Goal: Information Seeking & Learning: Learn about a topic

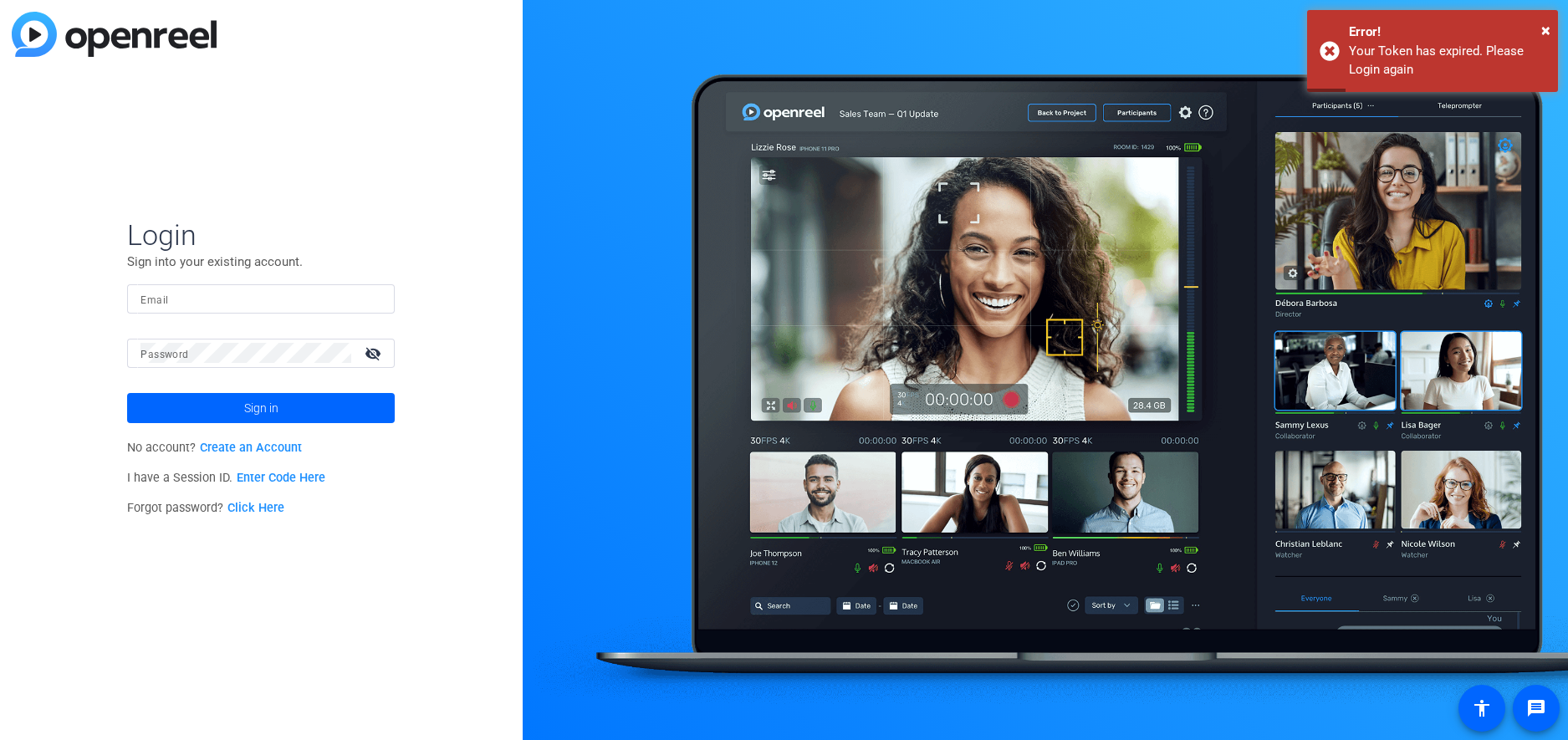
click at [262, 293] on input "Email" at bounding box center [261, 298] width 241 height 20
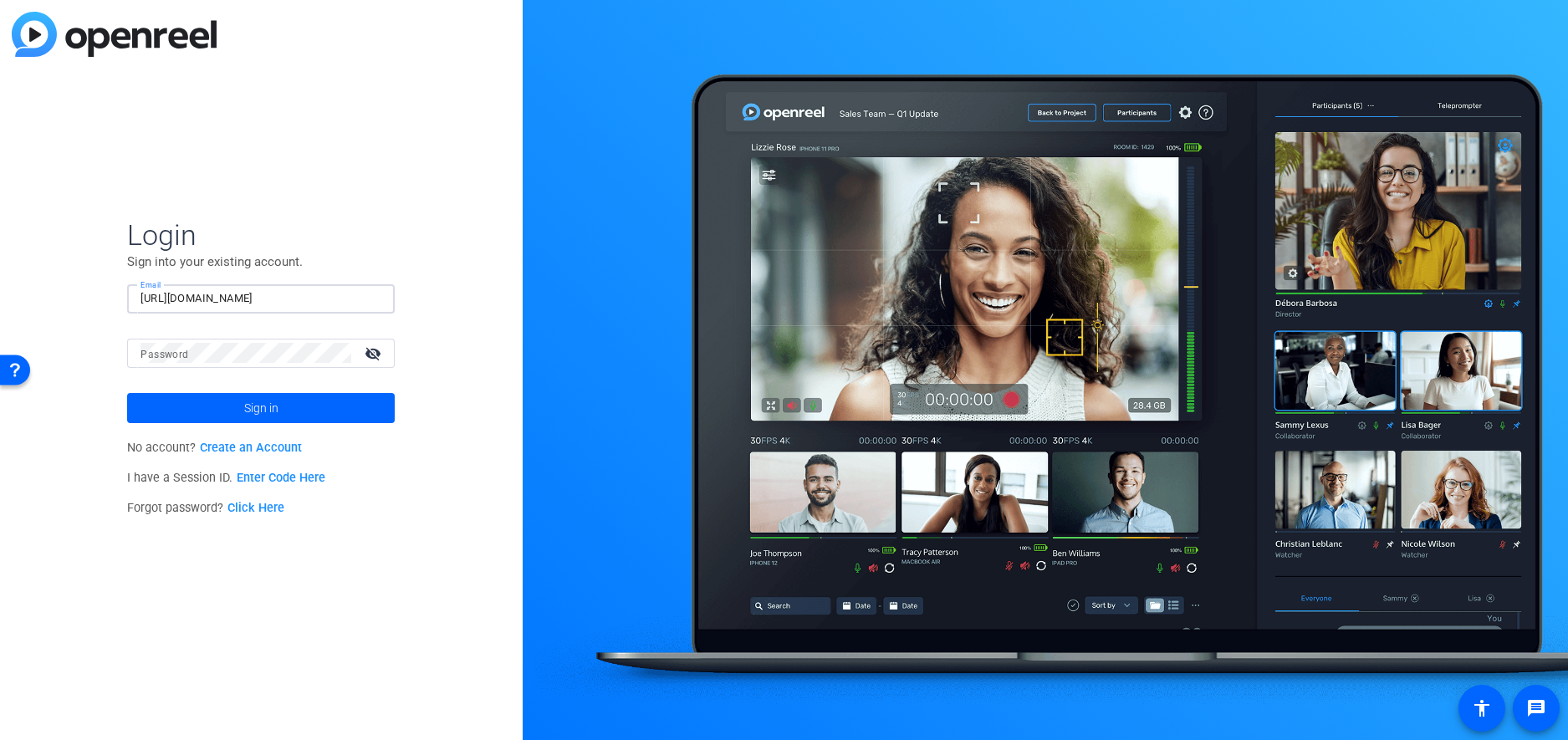
type input "javed_assga.com"
click at [259, 410] on span "Sign in" at bounding box center [261, 408] width 34 height 42
click at [377, 352] on mat-icon "visibility_off" at bounding box center [375, 353] width 40 height 24
click at [377, 352] on mat-icon "visibility" at bounding box center [375, 353] width 40 height 24
click at [370, 353] on mat-icon "visibility_off" at bounding box center [375, 353] width 40 height 24
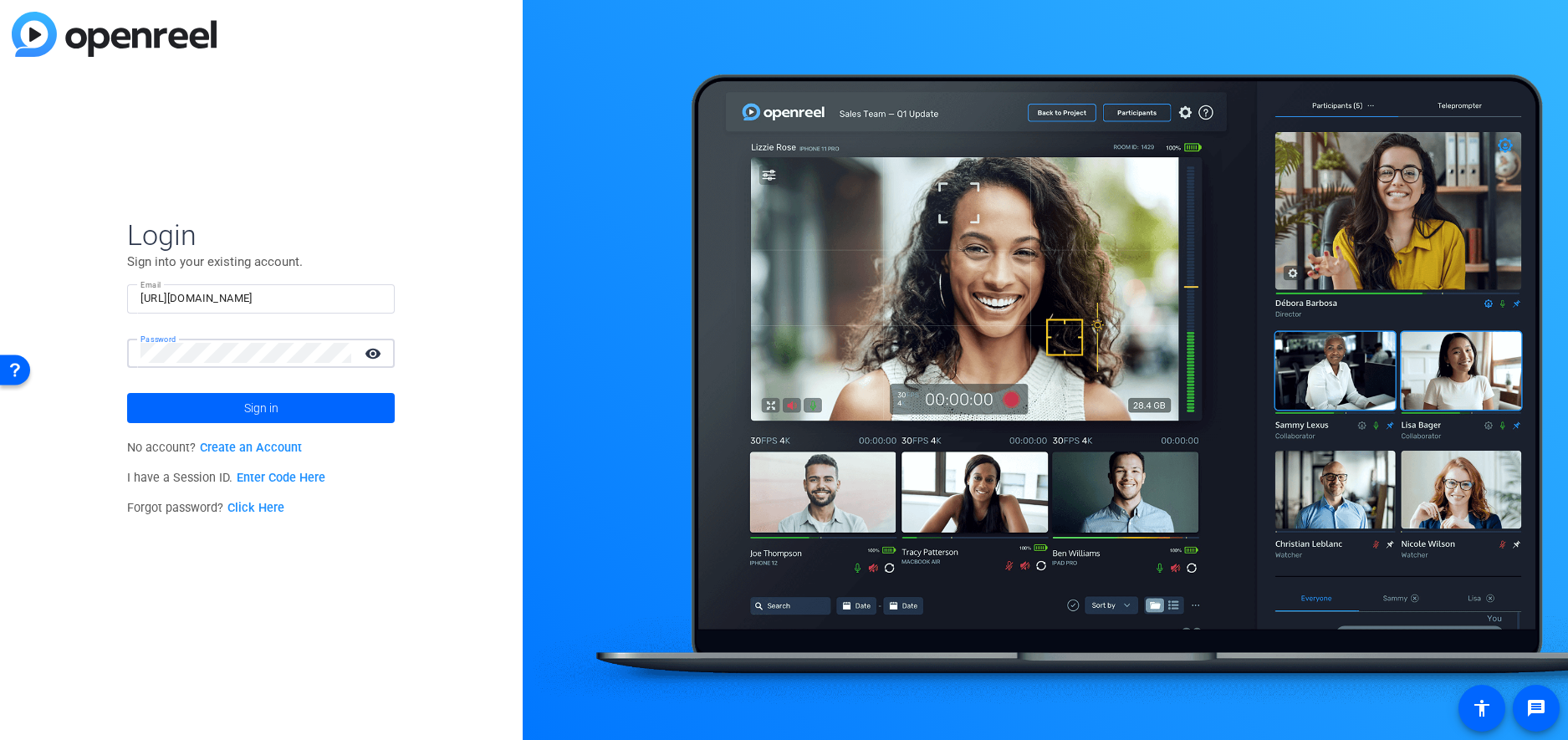
click at [370, 353] on mat-icon "visibility" at bounding box center [375, 353] width 40 height 24
click at [320, 402] on span at bounding box center [261, 408] width 268 height 40
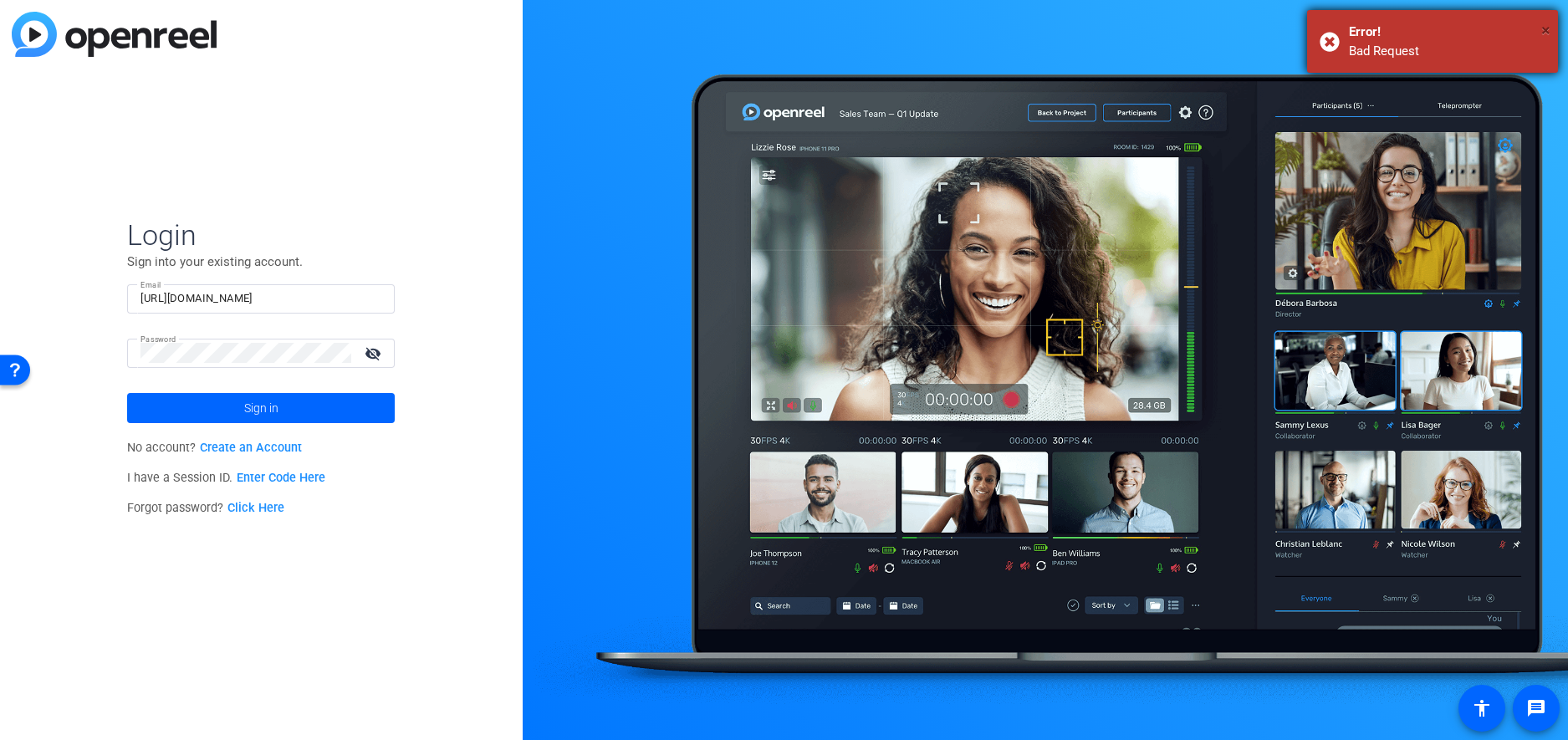
click at [1546, 27] on span "×" at bounding box center [1546, 29] width 9 height 20
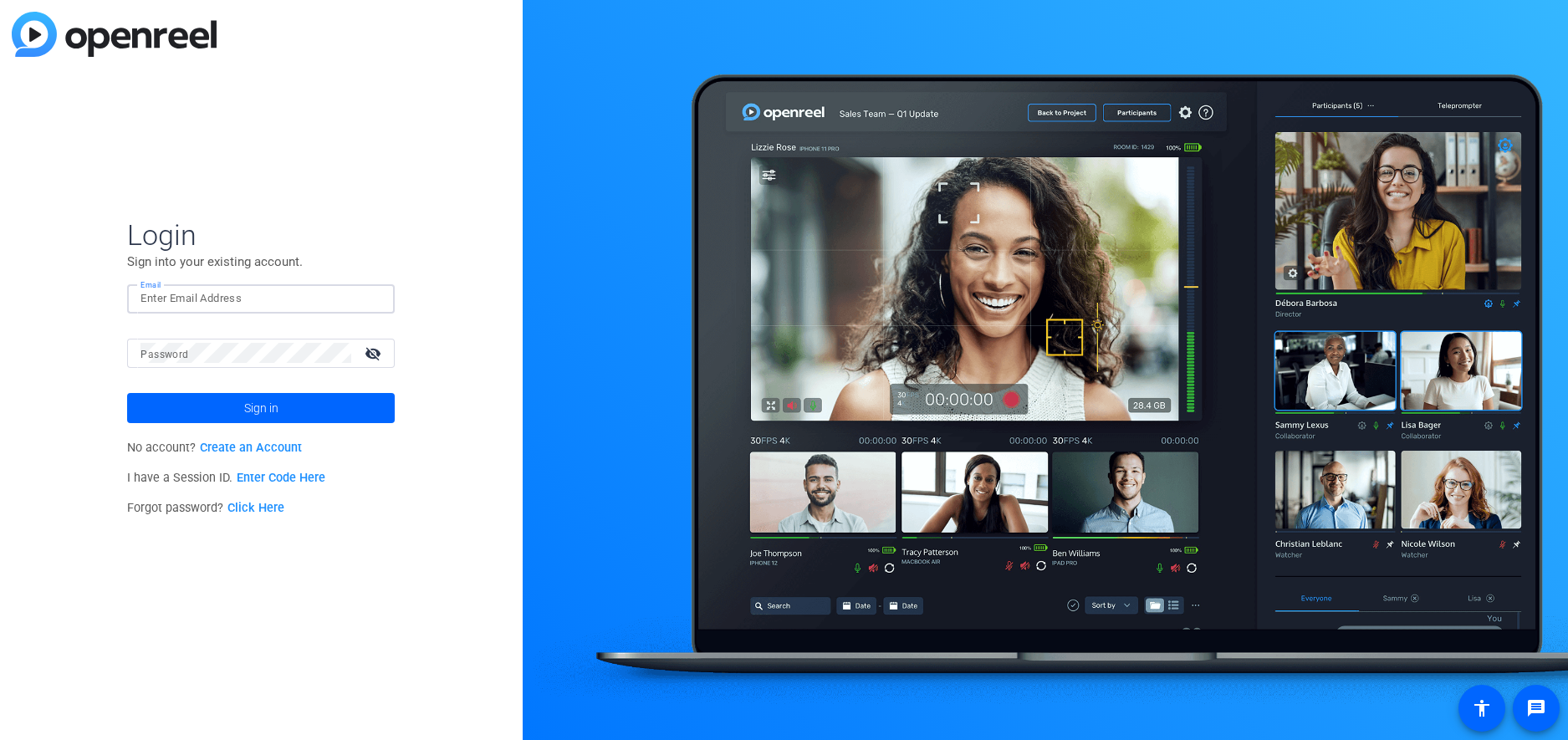
click at [245, 303] on input "Email" at bounding box center [261, 298] width 241 height 20
type input "[EMAIL_ADDRESS][DOMAIN_NAME]"
click at [275, 414] on span "Sign in" at bounding box center [261, 408] width 34 height 42
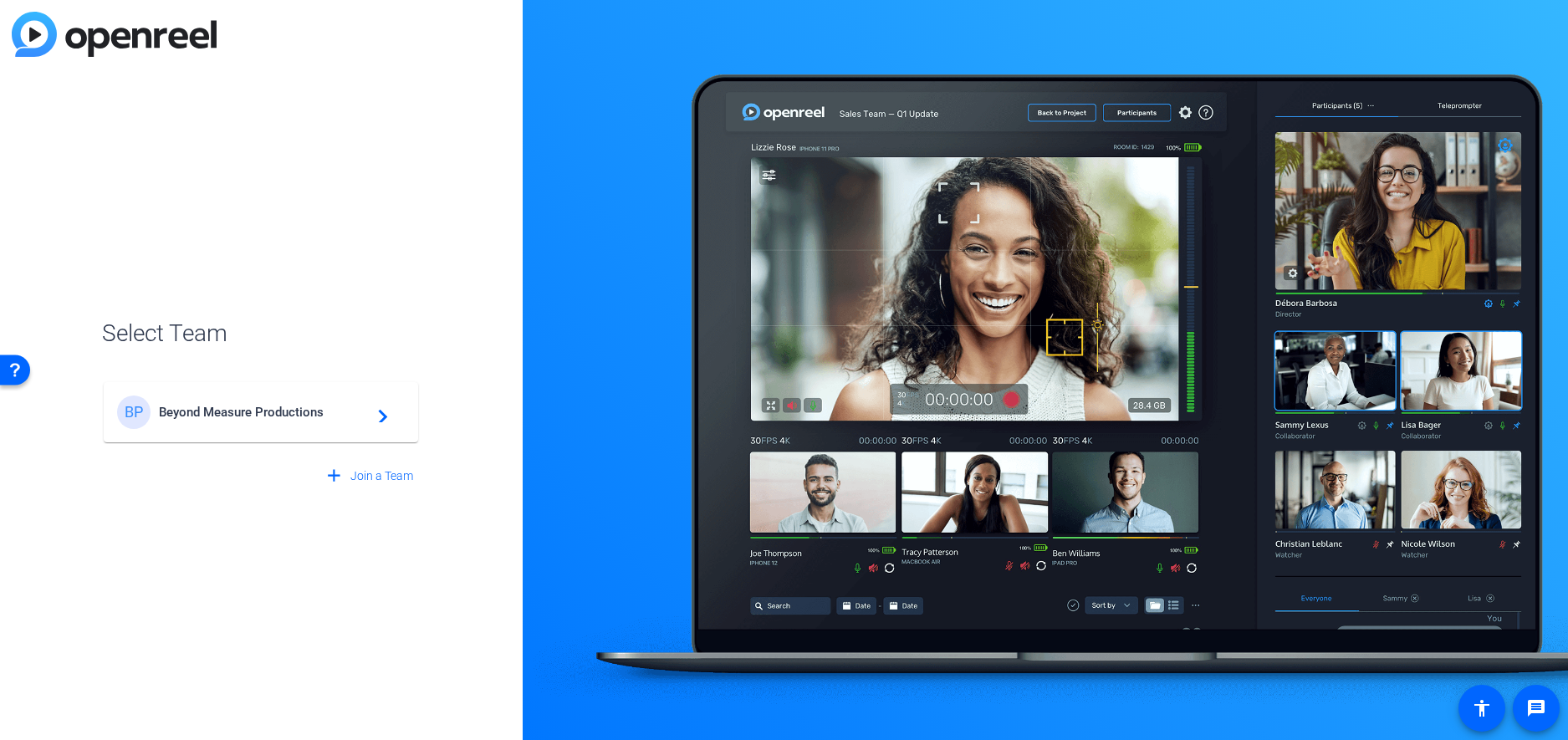
click at [291, 424] on div "BP Beyond Measure Productions navigate_next" at bounding box center [260, 412] width 288 height 34
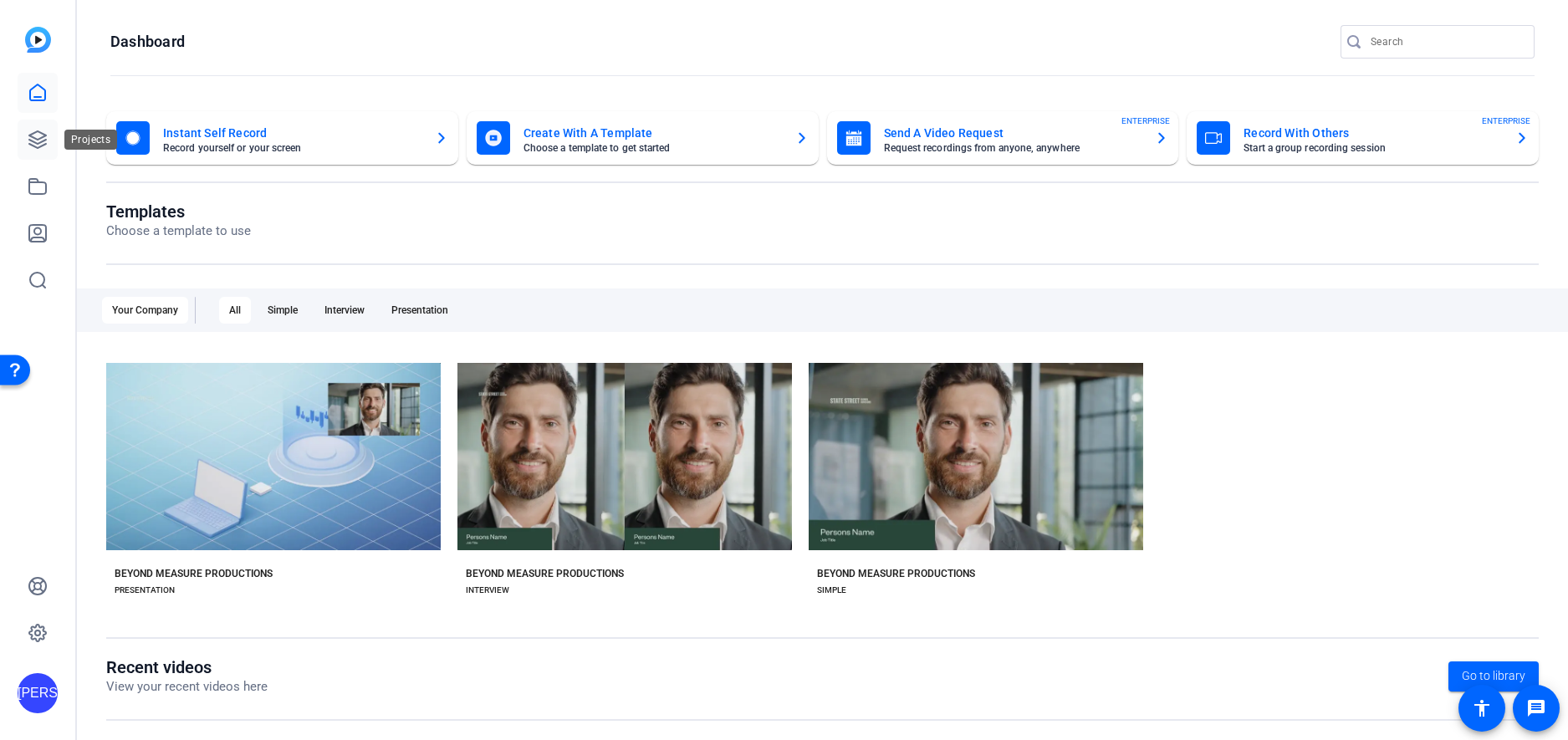
click at [38, 142] on icon at bounding box center [37, 139] width 20 height 20
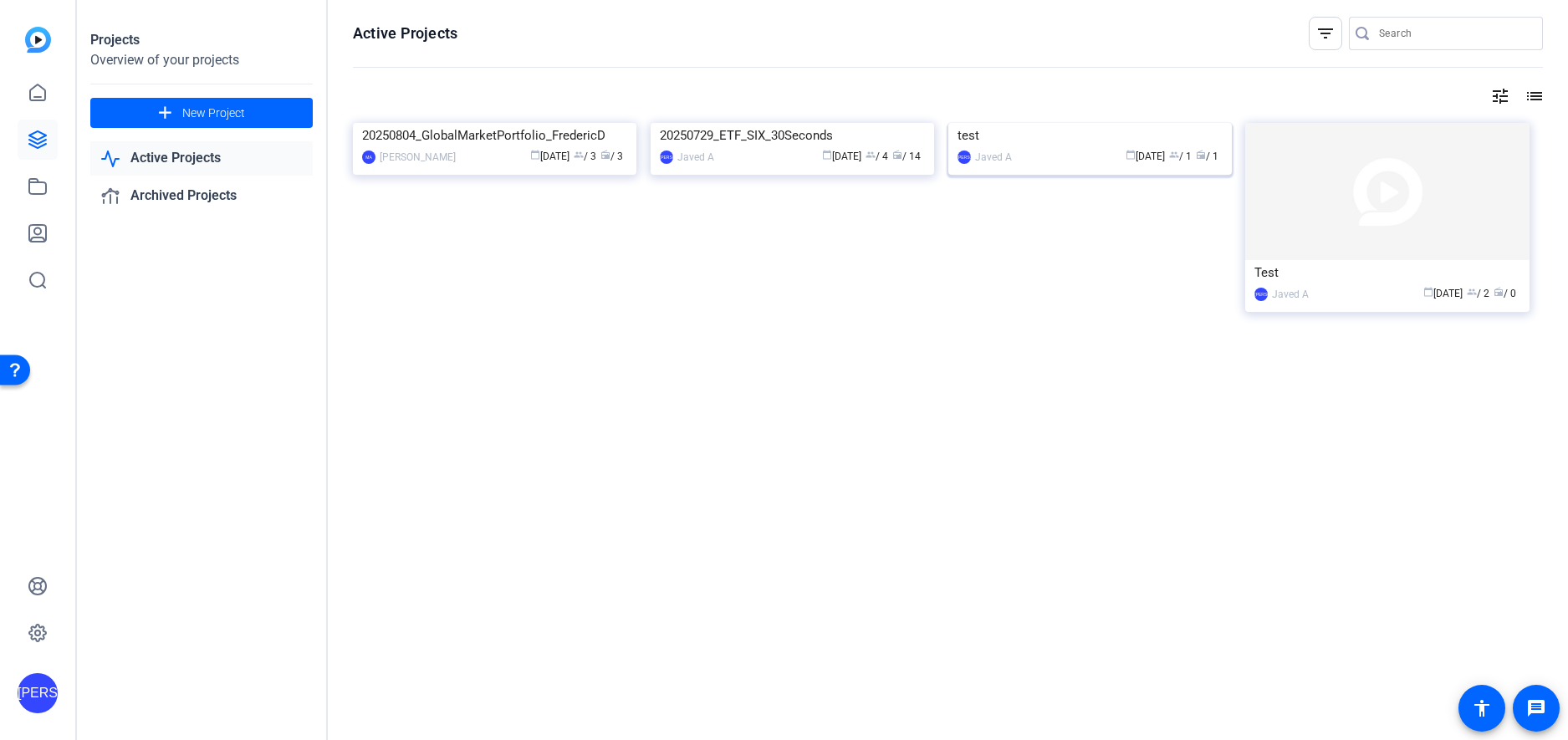
click at [1108, 123] on img at bounding box center [1090, 123] width 284 height 0
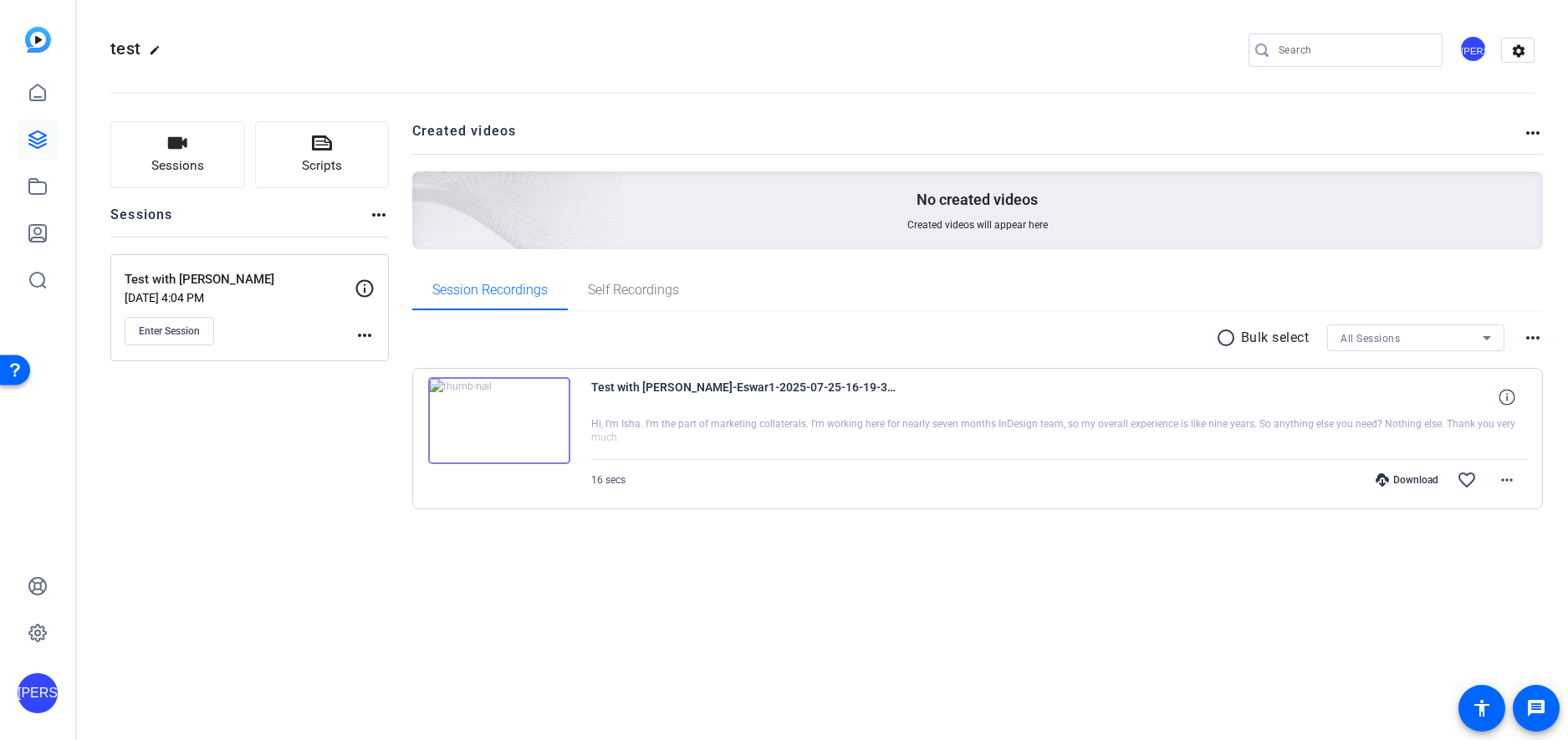
click at [494, 425] on img at bounding box center [498, 420] width 142 height 87
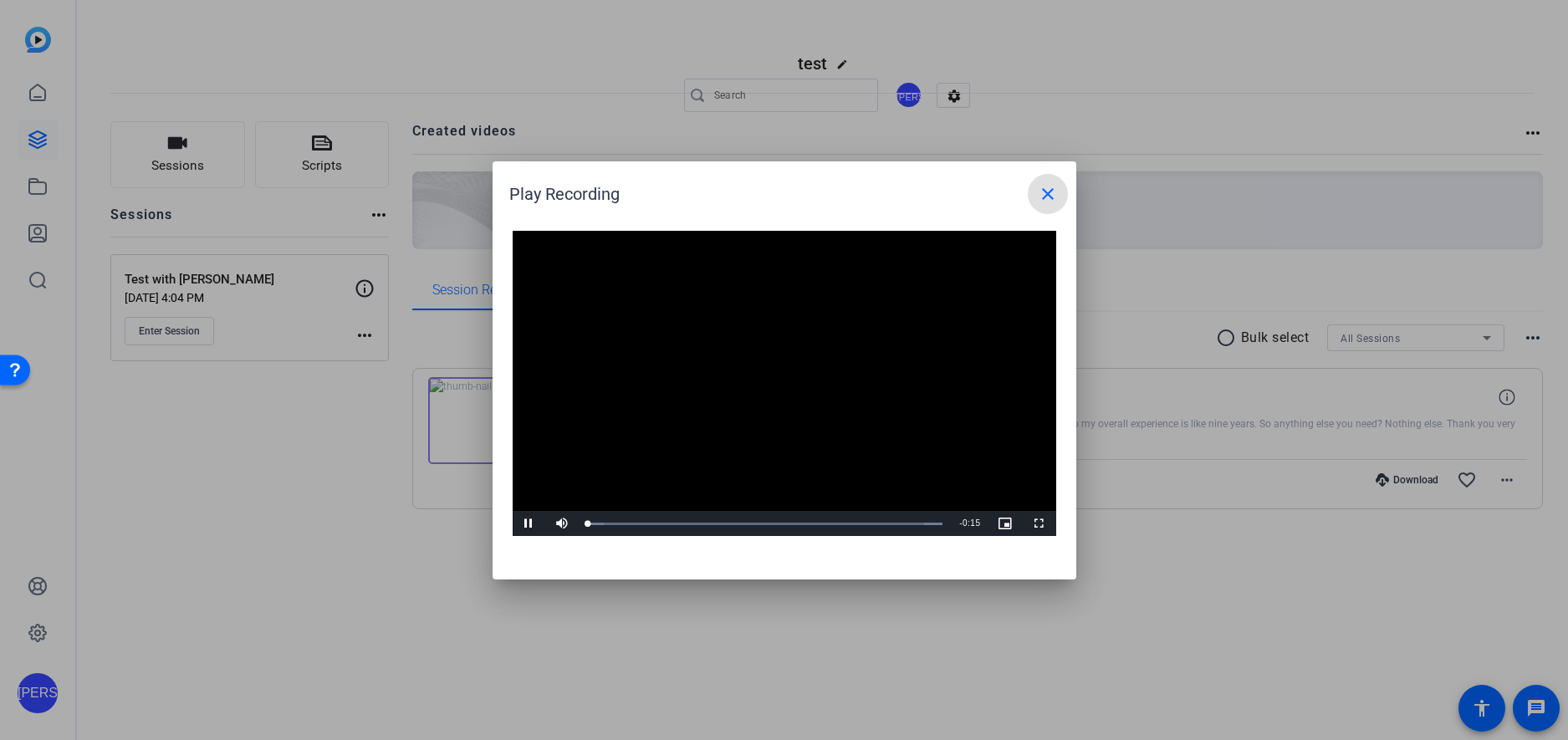
click at [769, 374] on video "Video Player" at bounding box center [784, 384] width 544 height 306
click at [1039, 523] on span "Video Player" at bounding box center [1040, 523] width 34 height 0
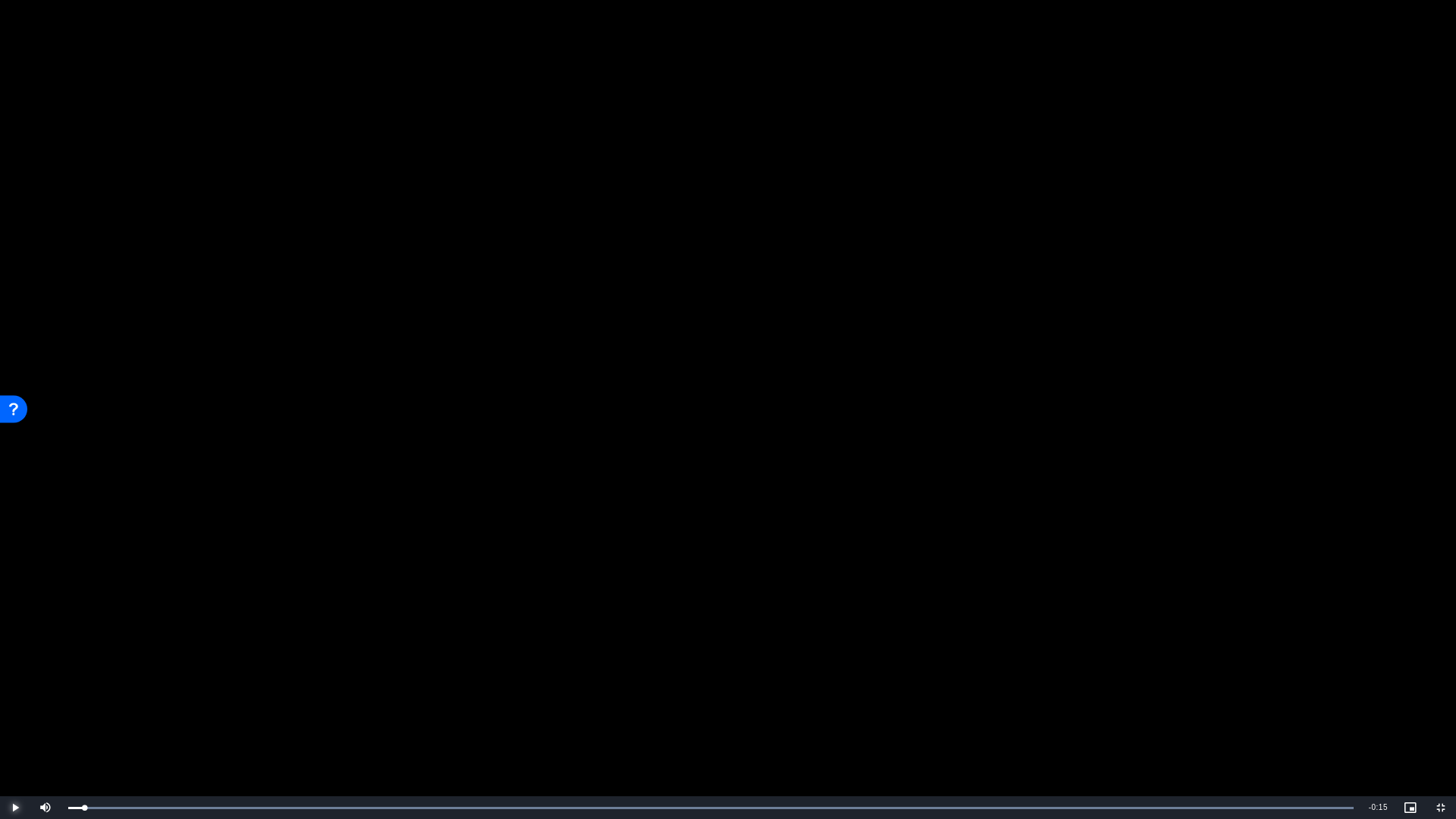
click at [14, 671] on span "Video Player" at bounding box center [15, 808] width 30 height 0
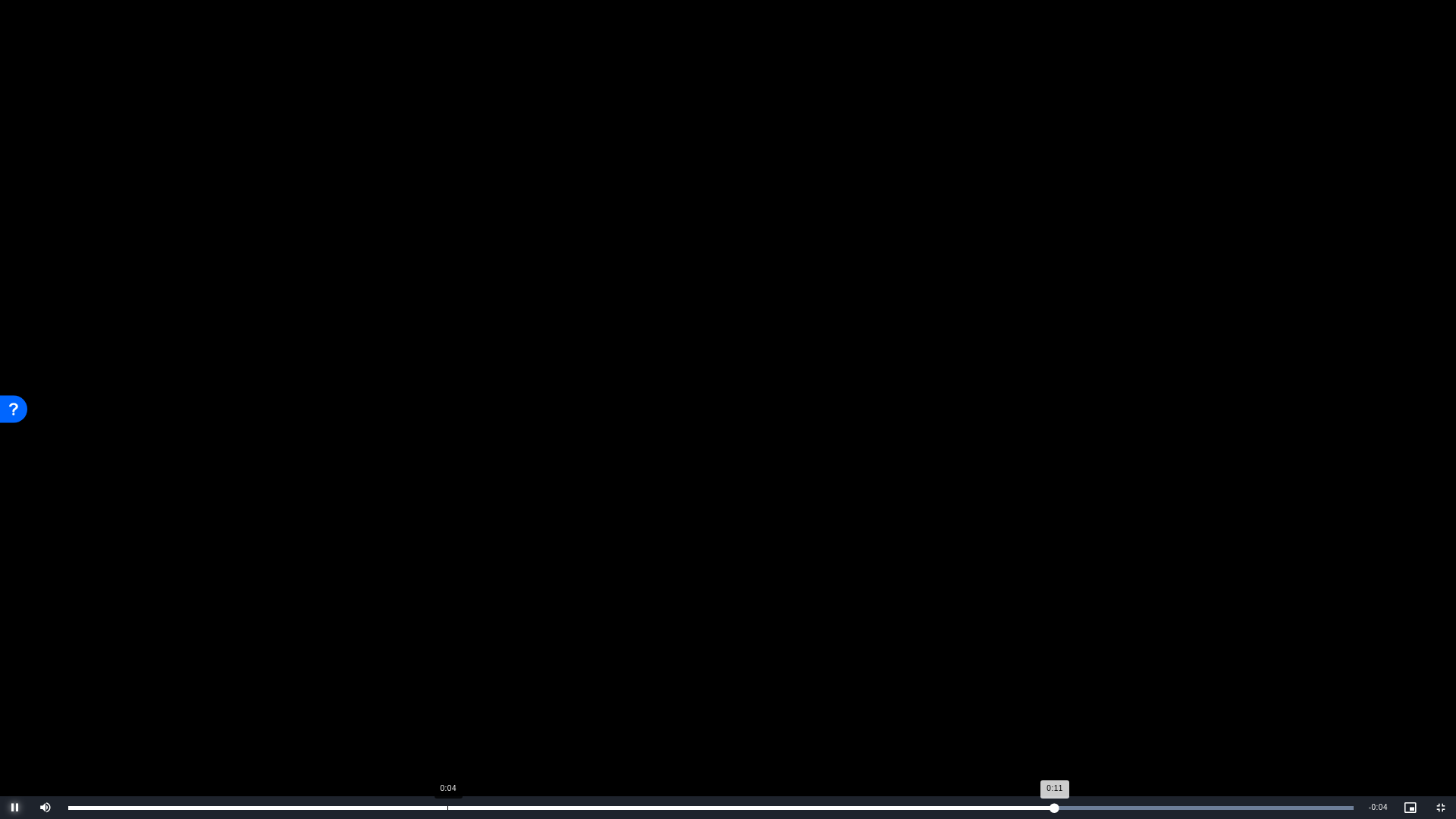
click at [446, 671] on div "Loaded : 100.00% 0:04 0:11" at bounding box center [711, 808] width 1285 height 4
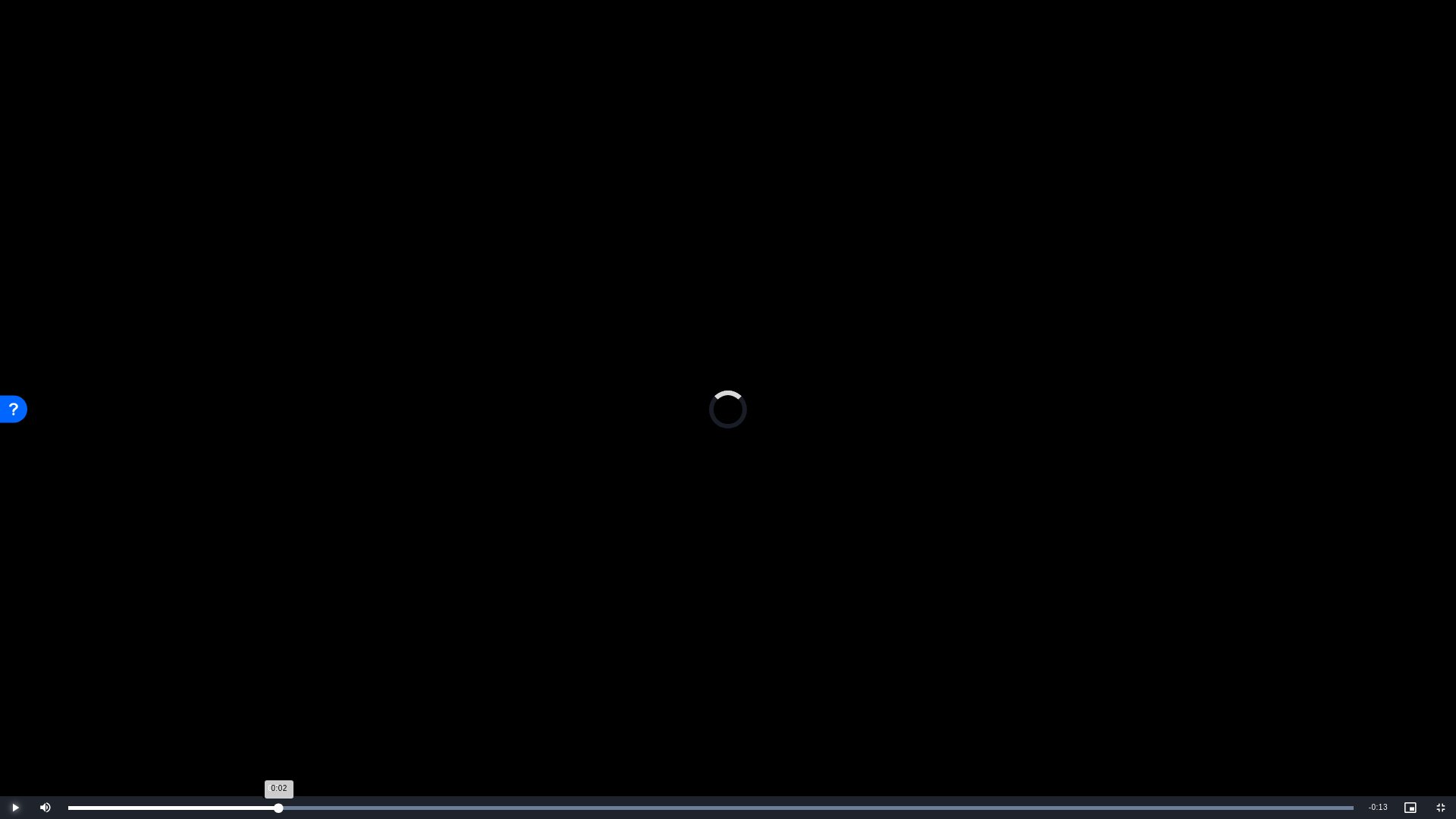
drag, startPoint x: 423, startPoint y: 807, endPoint x: 259, endPoint y: 814, distance: 164.1
click at [259, 671] on div "Loaded : 100.00% 0:02 0:02" at bounding box center [710, 807] width 1300 height 23
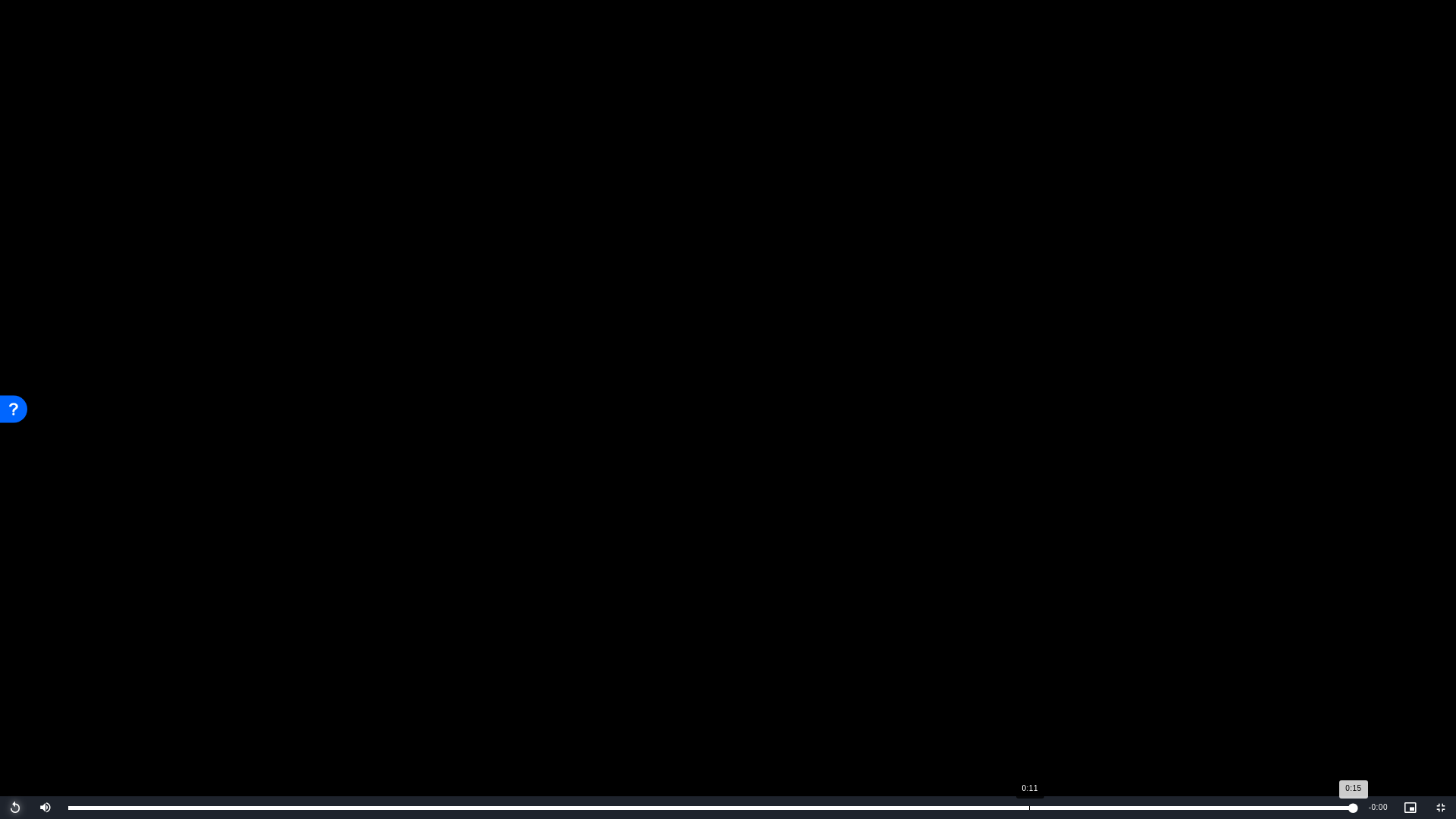
click at [1028, 671] on div "Loaded : 100.00% 0:11 0:15" at bounding box center [711, 808] width 1285 height 4
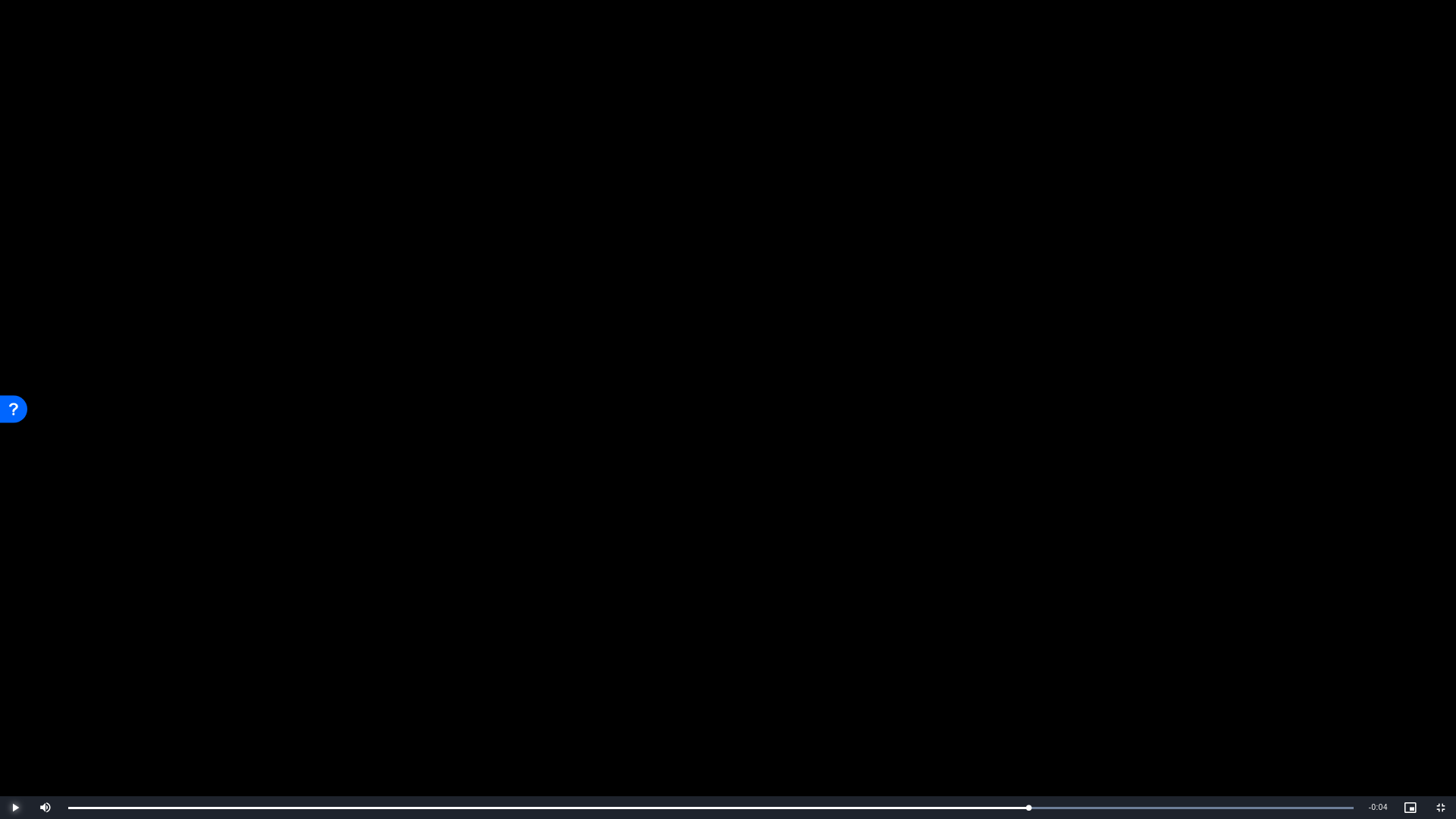
click at [9, 671] on span "Video Player" at bounding box center [15, 808] width 30 height 0
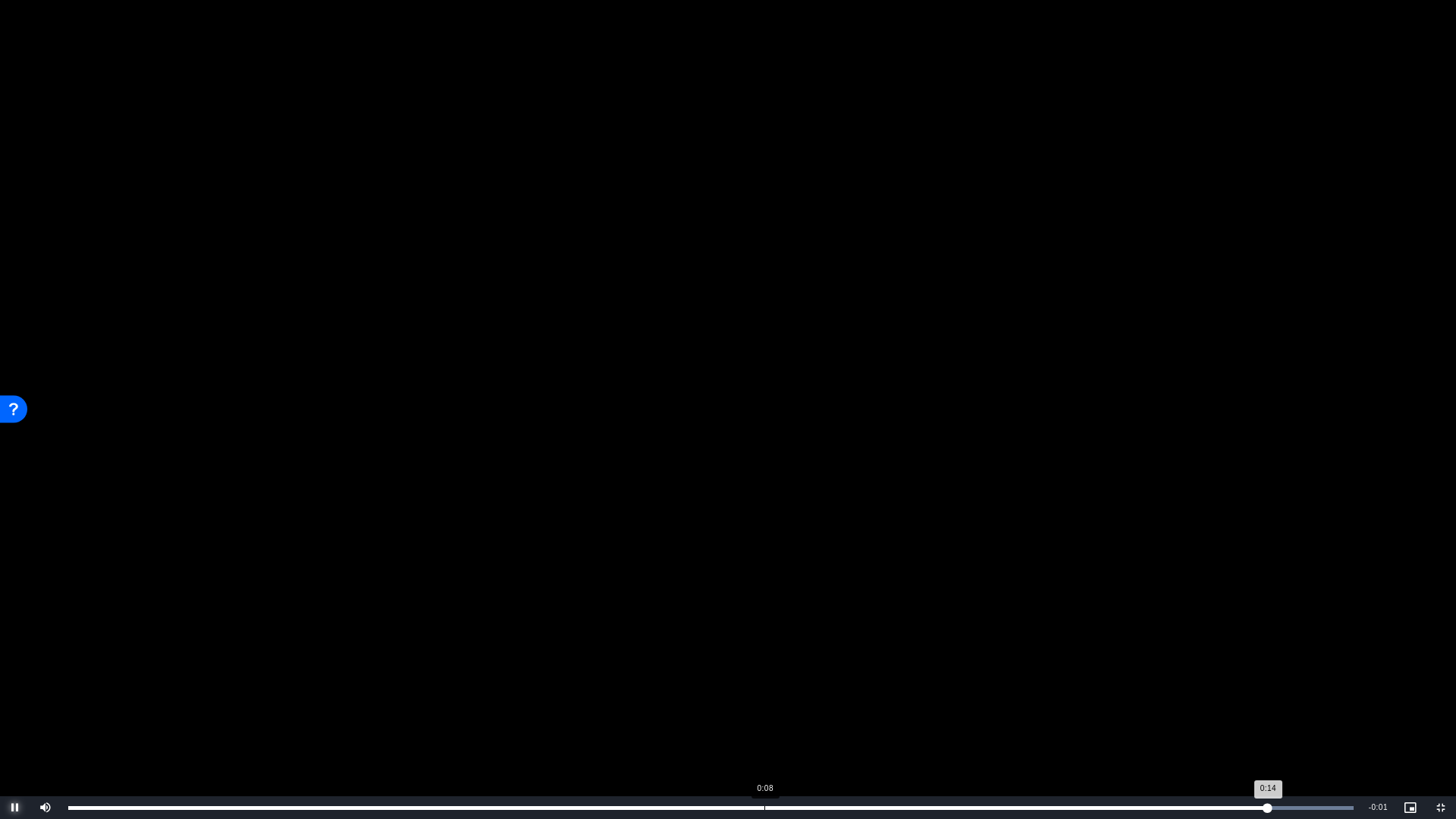
click at [764, 671] on div "0:08" at bounding box center [764, 808] width 1 height 4
click at [361, 671] on div "Loaded : 100.00% 0:03 0:15" at bounding box center [711, 808] width 1285 height 4
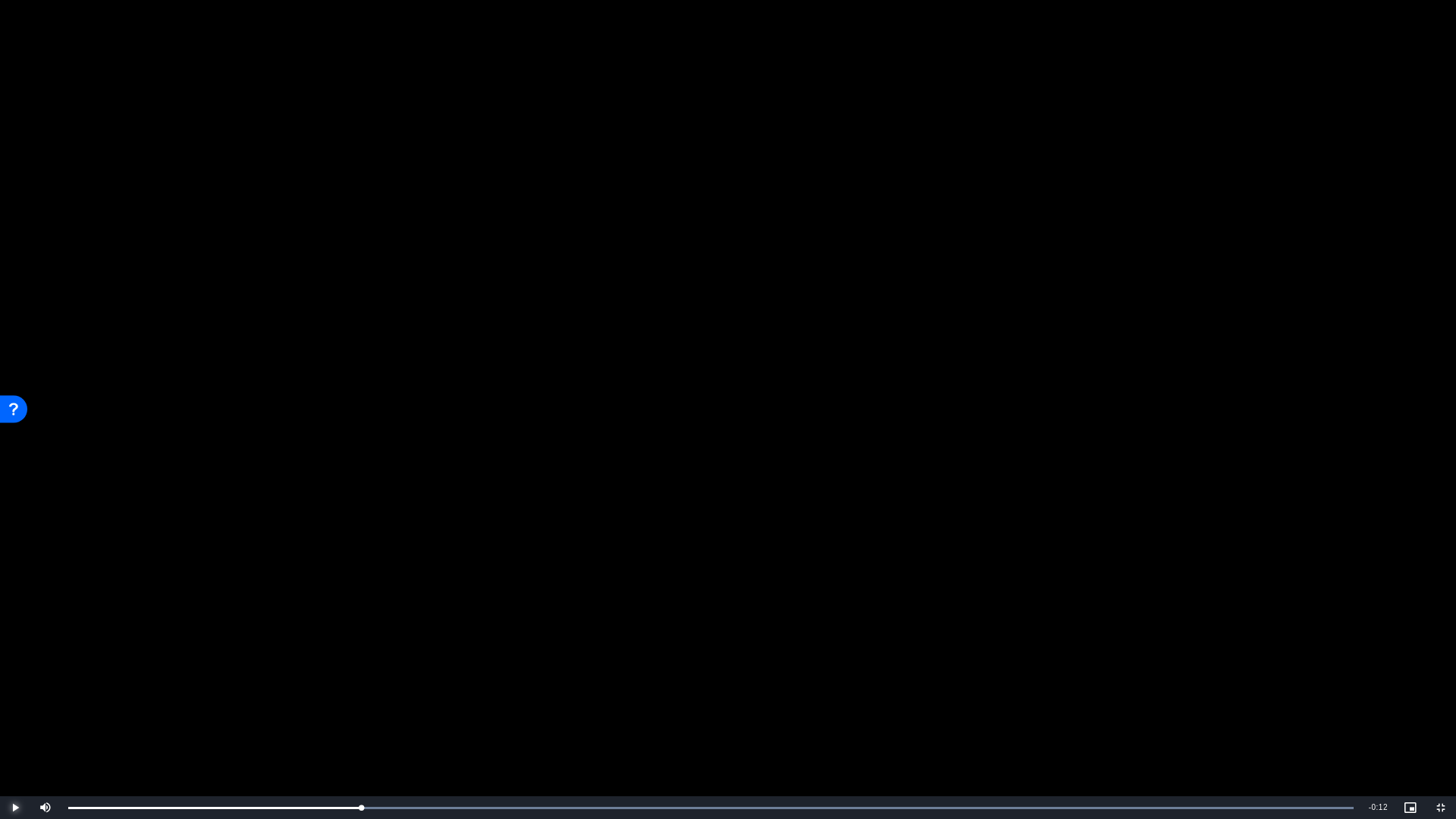
click at [14, 671] on span "Video Player" at bounding box center [15, 808] width 30 height 0
click at [16, 671] on span "Video Player" at bounding box center [15, 808] width 30 height 0
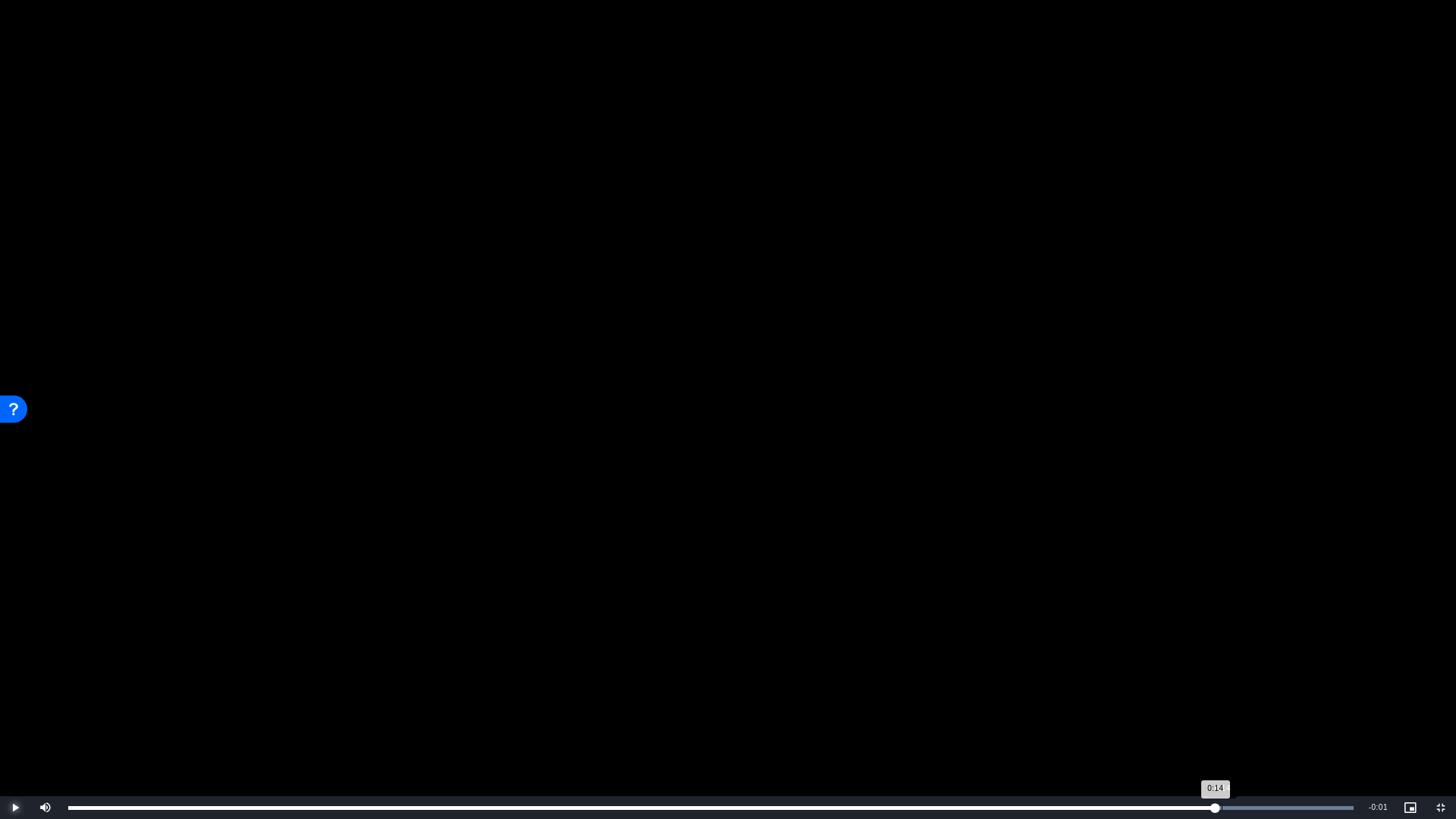
drag, startPoint x: 1190, startPoint y: 805, endPoint x: 1221, endPoint y: 808, distance: 31.1
click at [1221, 671] on div "Loaded : 100.00% 0:14 0:14" at bounding box center [710, 807] width 1300 height 23
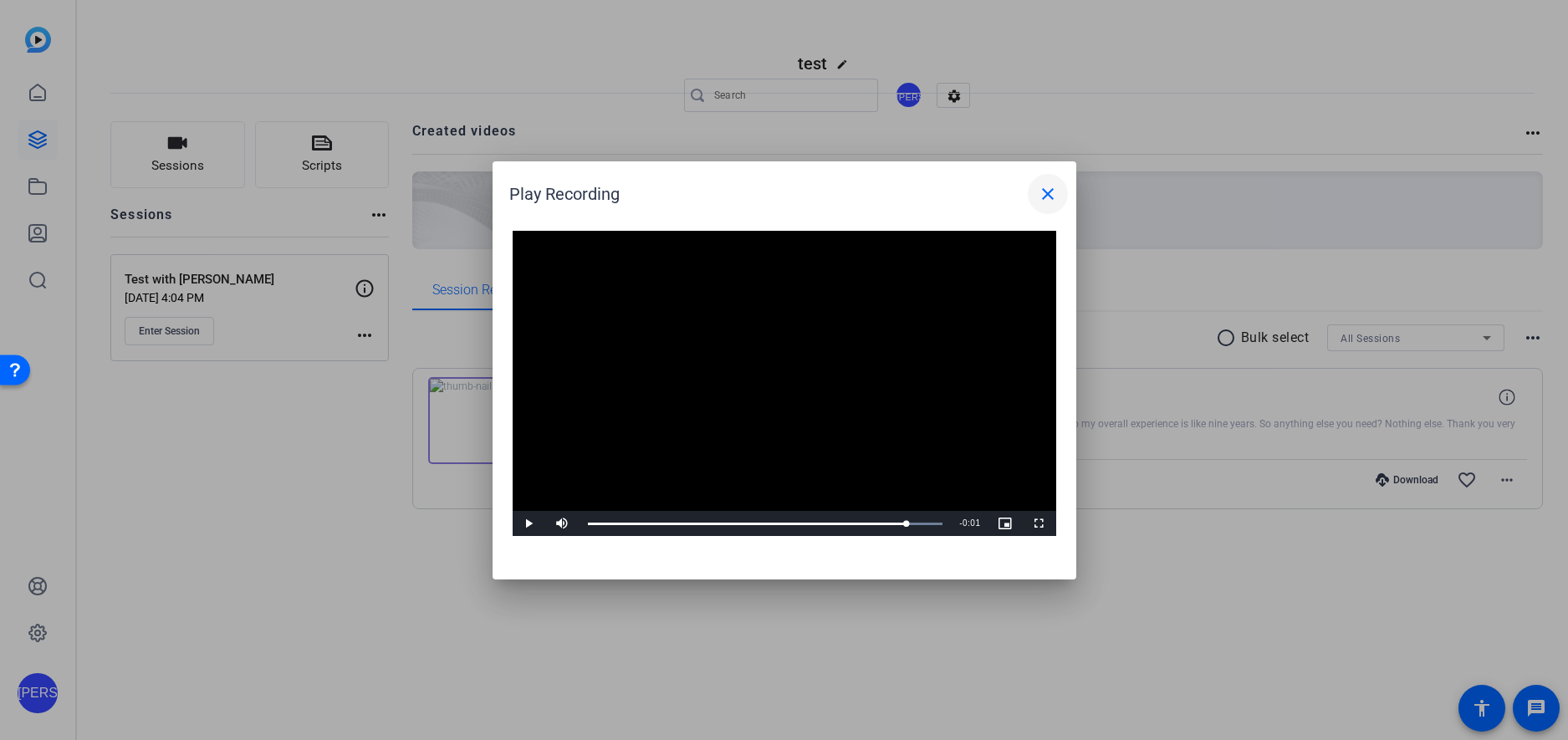
click at [1043, 193] on mat-icon "close" at bounding box center [1047, 193] width 20 height 20
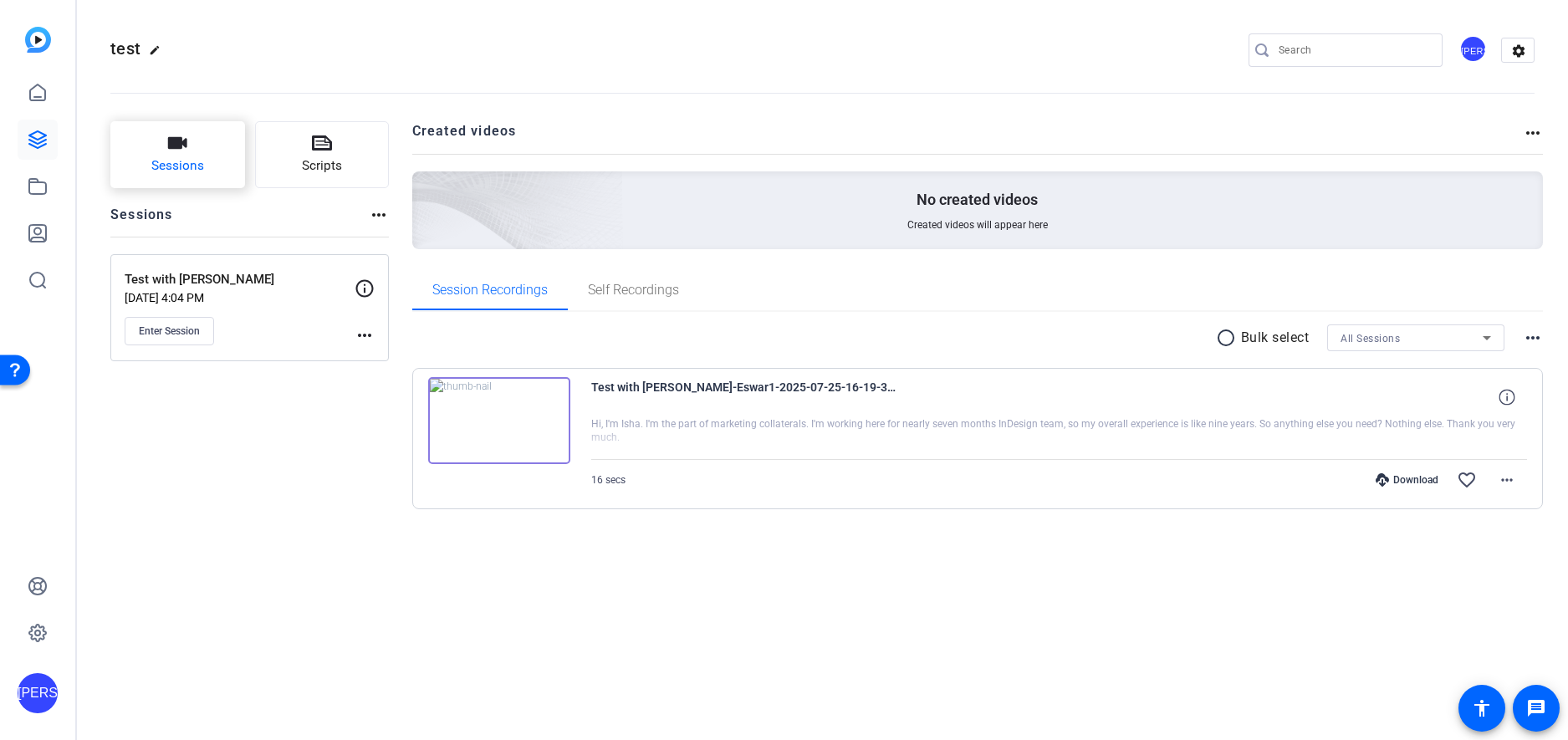
click at [162, 149] on button "Sessions" at bounding box center [177, 155] width 135 height 67
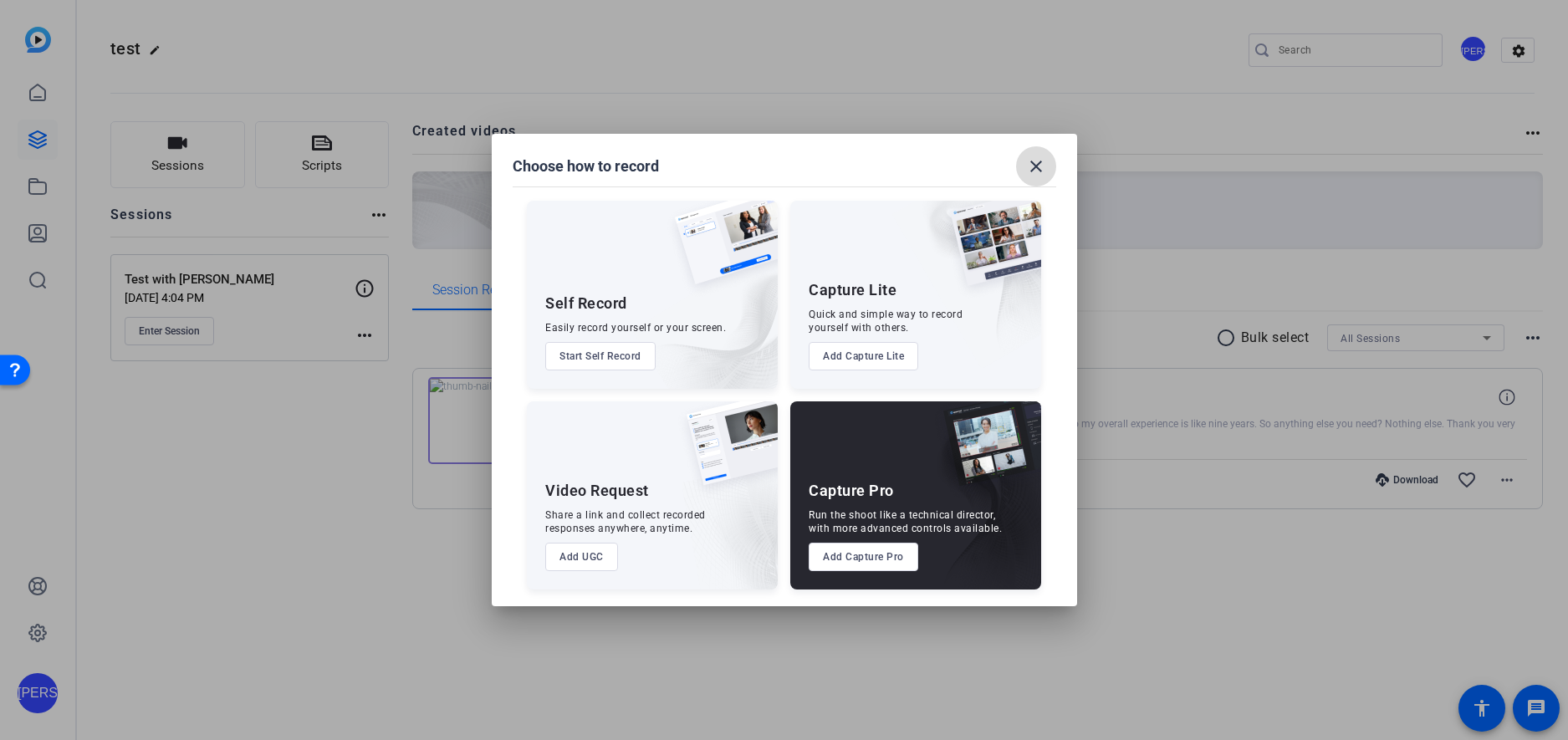
click at [1030, 167] on mat-icon "close" at bounding box center [1035, 166] width 20 height 20
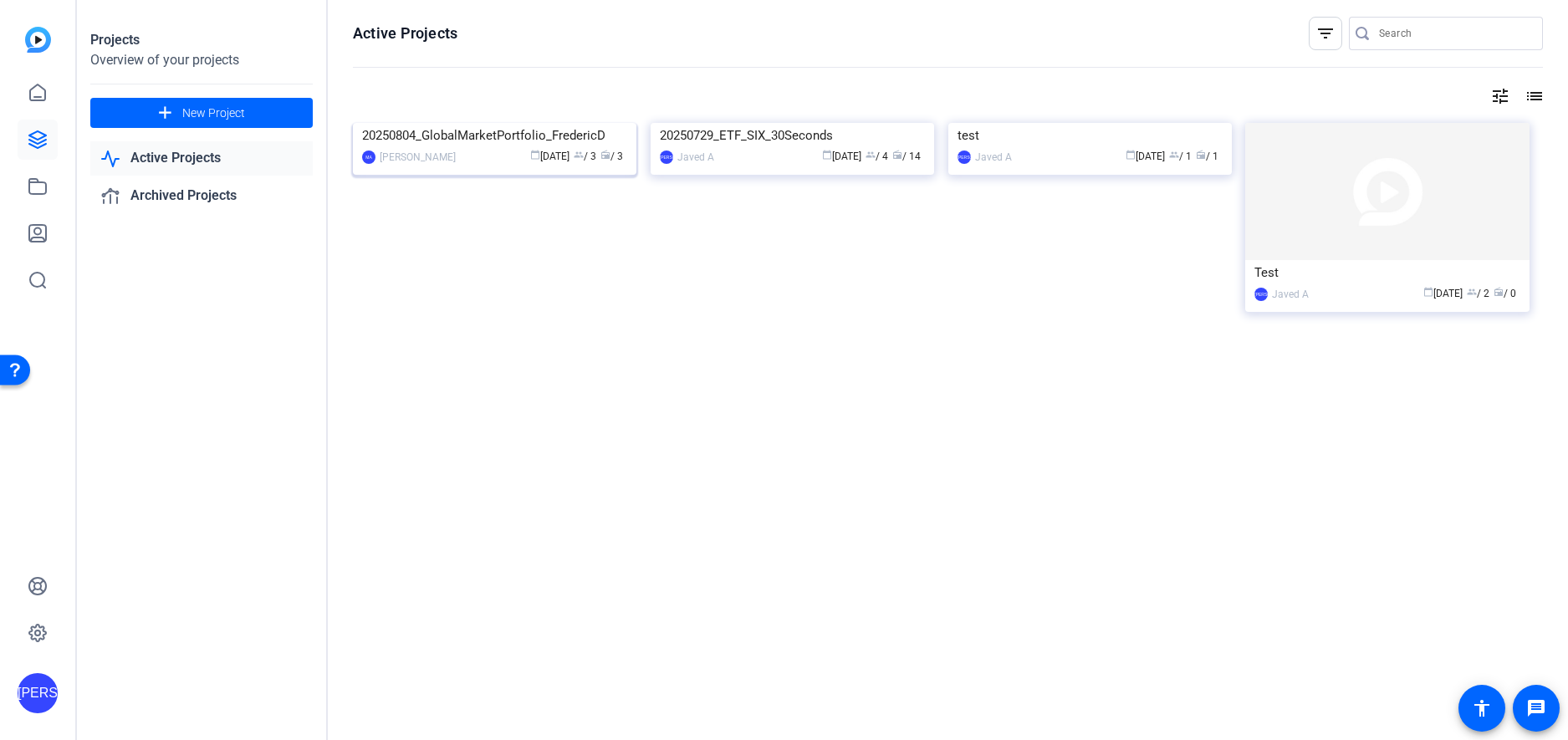
click at [525, 123] on img at bounding box center [495, 123] width 284 height 0
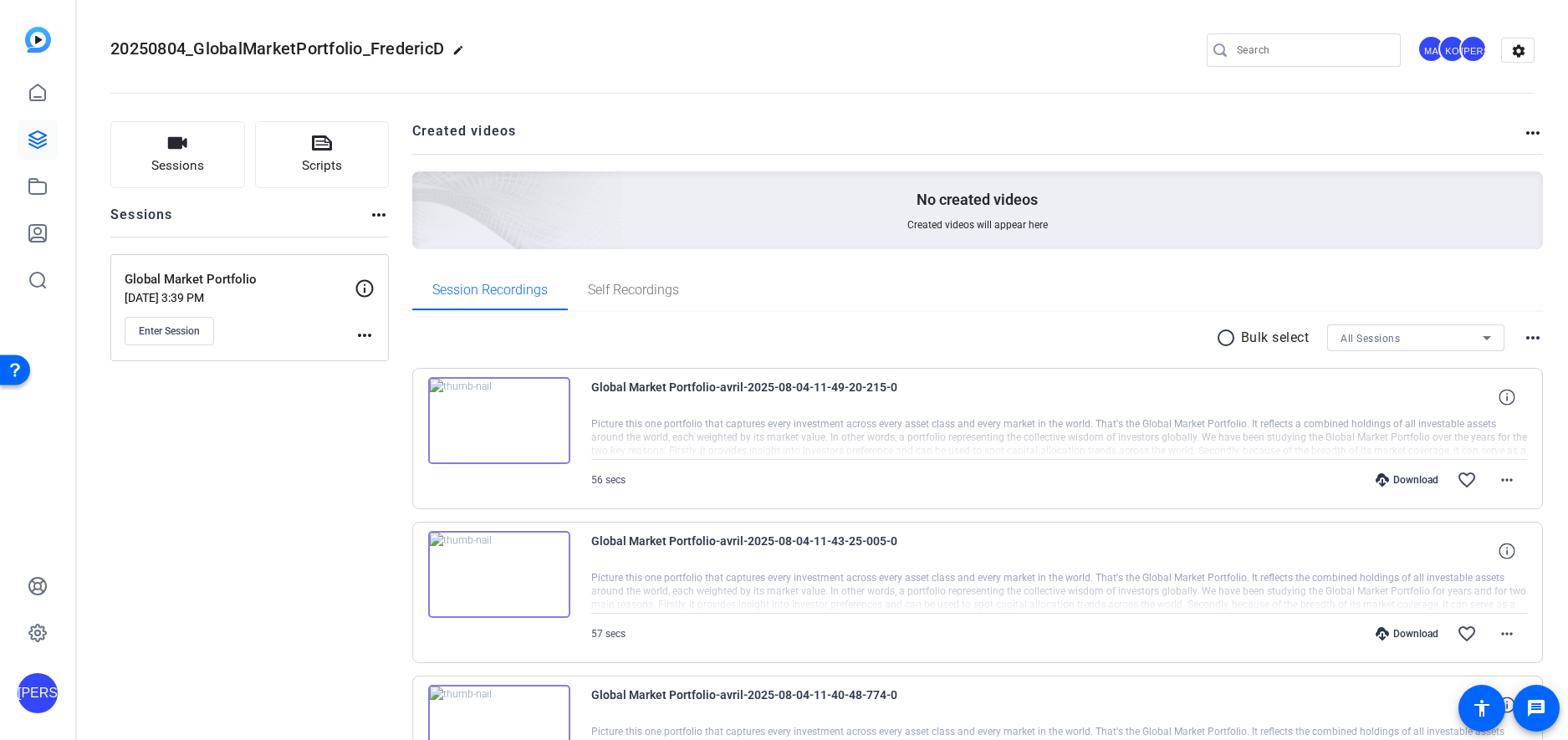
click at [528, 410] on img at bounding box center [498, 420] width 142 height 87
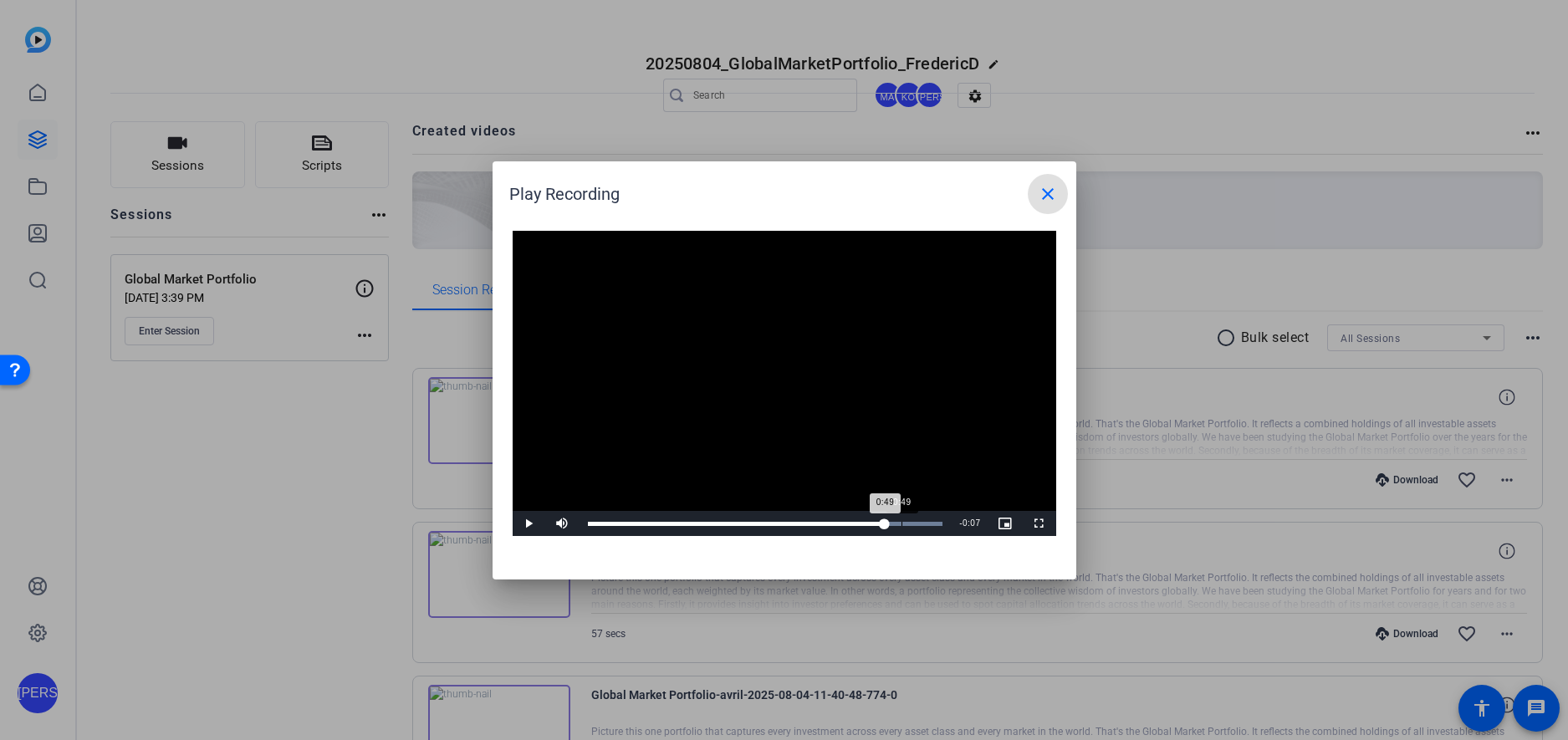
drag, startPoint x: 818, startPoint y: 527, endPoint x: 901, endPoint y: 523, distance: 83.1
click at [901, 523] on div "Loaded : 100.00% 0:49 0:49" at bounding box center [766, 523] width 372 height 25
drag, startPoint x: 920, startPoint y: 522, endPoint x: 767, endPoint y: 522, distance: 153.0
click at [769, 522] on div "Loaded : 100.00% 0:34 0:42" at bounding box center [766, 523] width 356 height 4
click at [1048, 210] on span at bounding box center [1047, 193] width 40 height 40
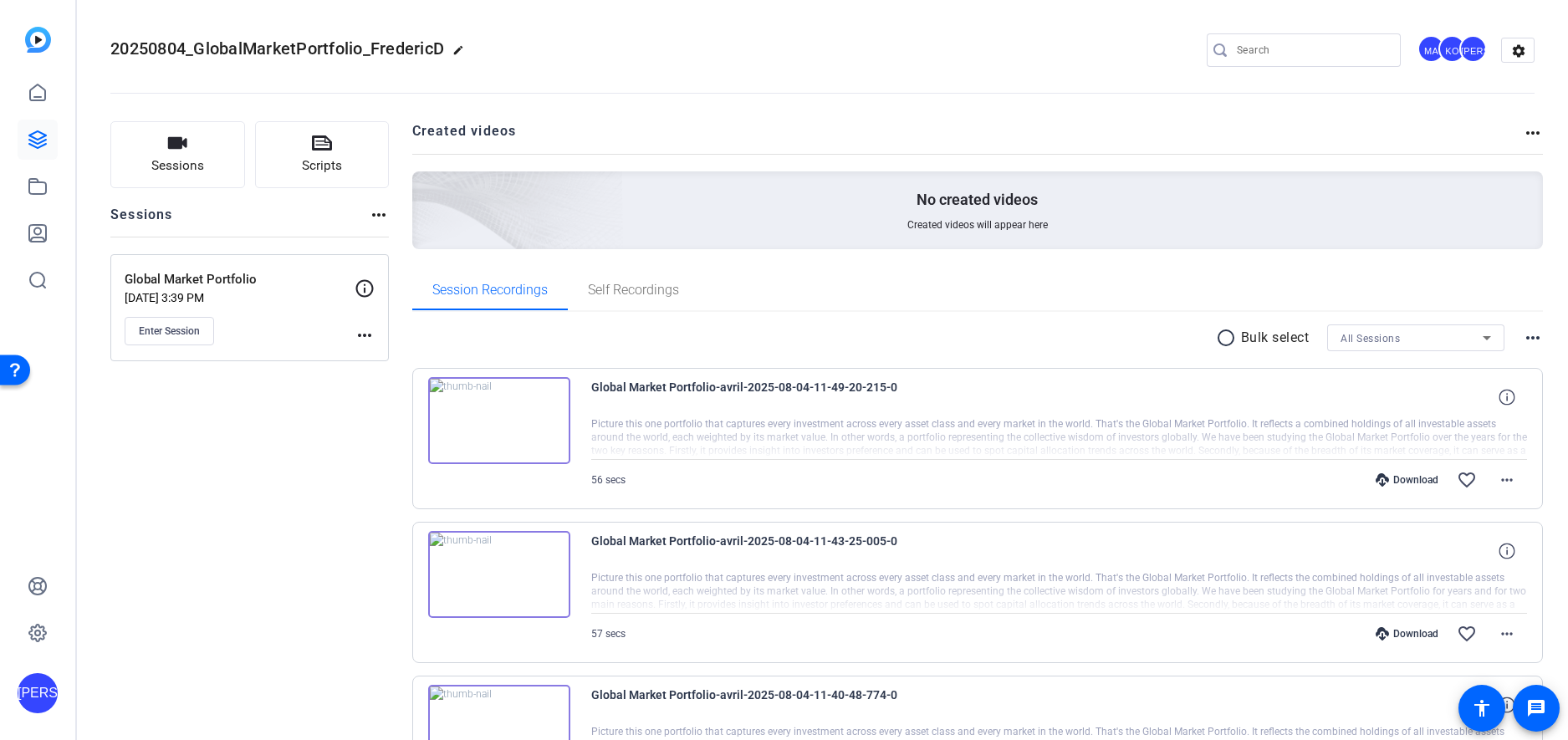
click at [285, 482] on div "Sessions Scripts Sessions more_horiz Global Market Portfolio [DATE] 3:39 PM Ent…" at bounding box center [249, 496] width 278 height 749
click at [32, 103] on link at bounding box center [37, 93] width 40 height 40
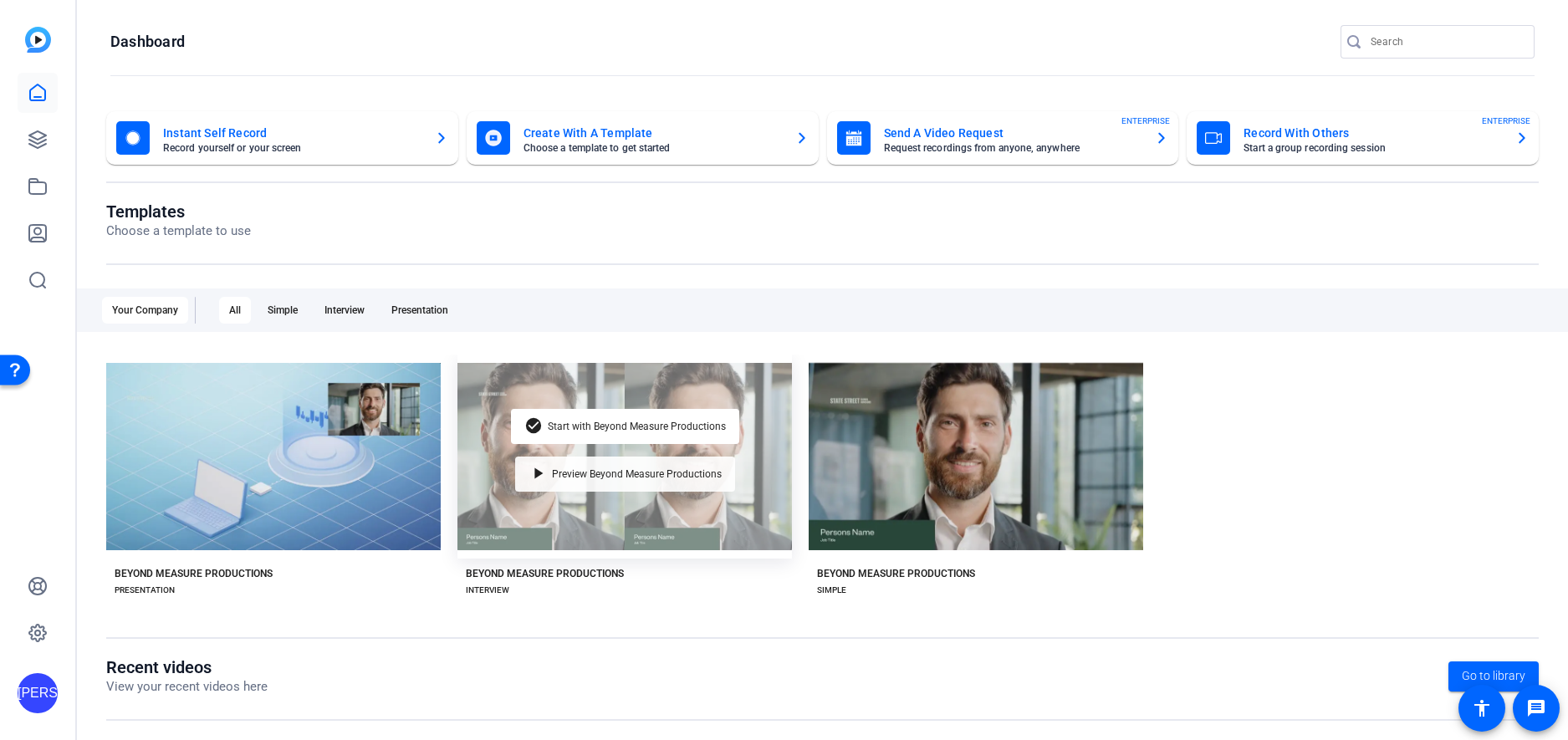
click at [655, 483] on div "play_arrow Preview Beyond Measure Productions" at bounding box center [625, 474] width 220 height 35
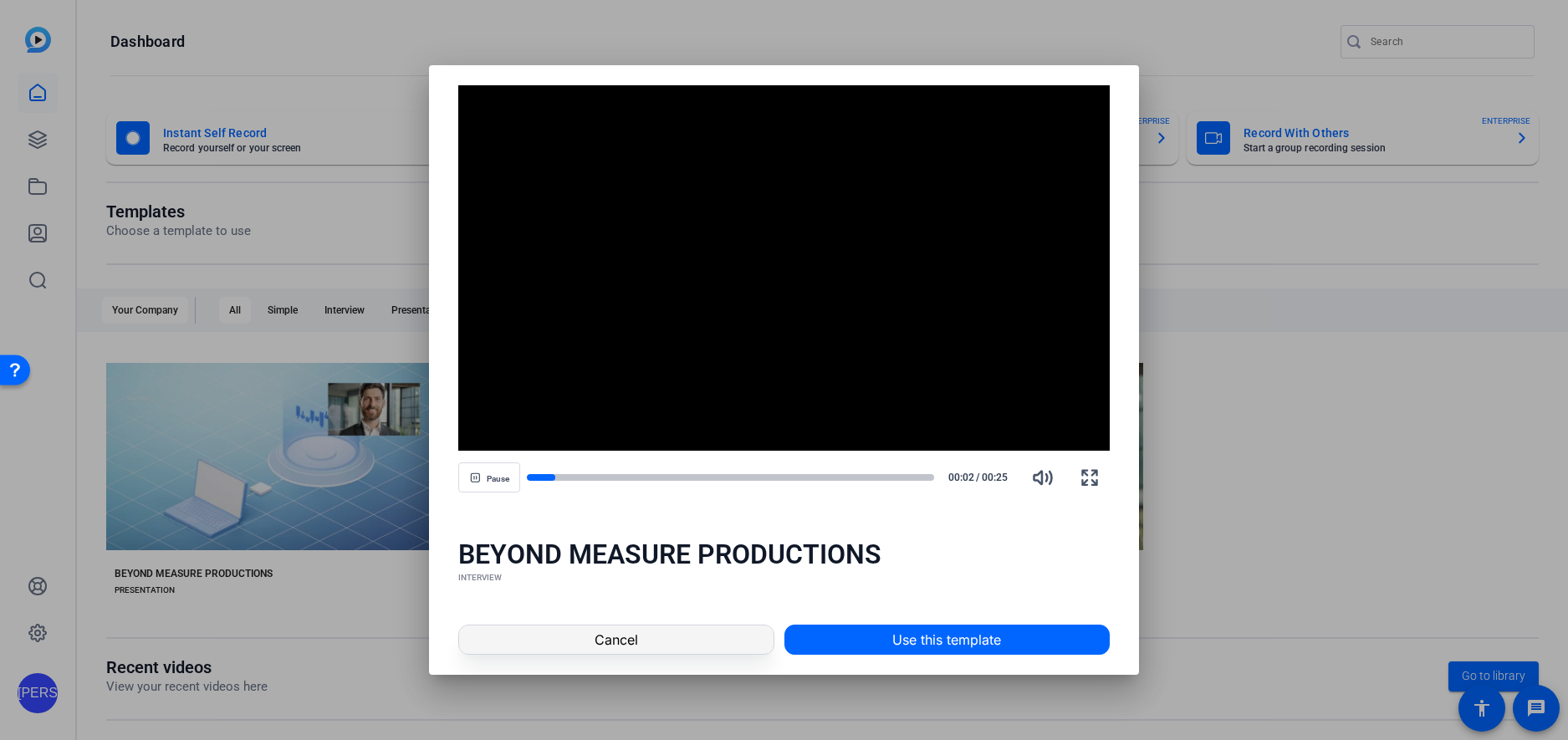
click at [656, 642] on span at bounding box center [615, 639] width 314 height 40
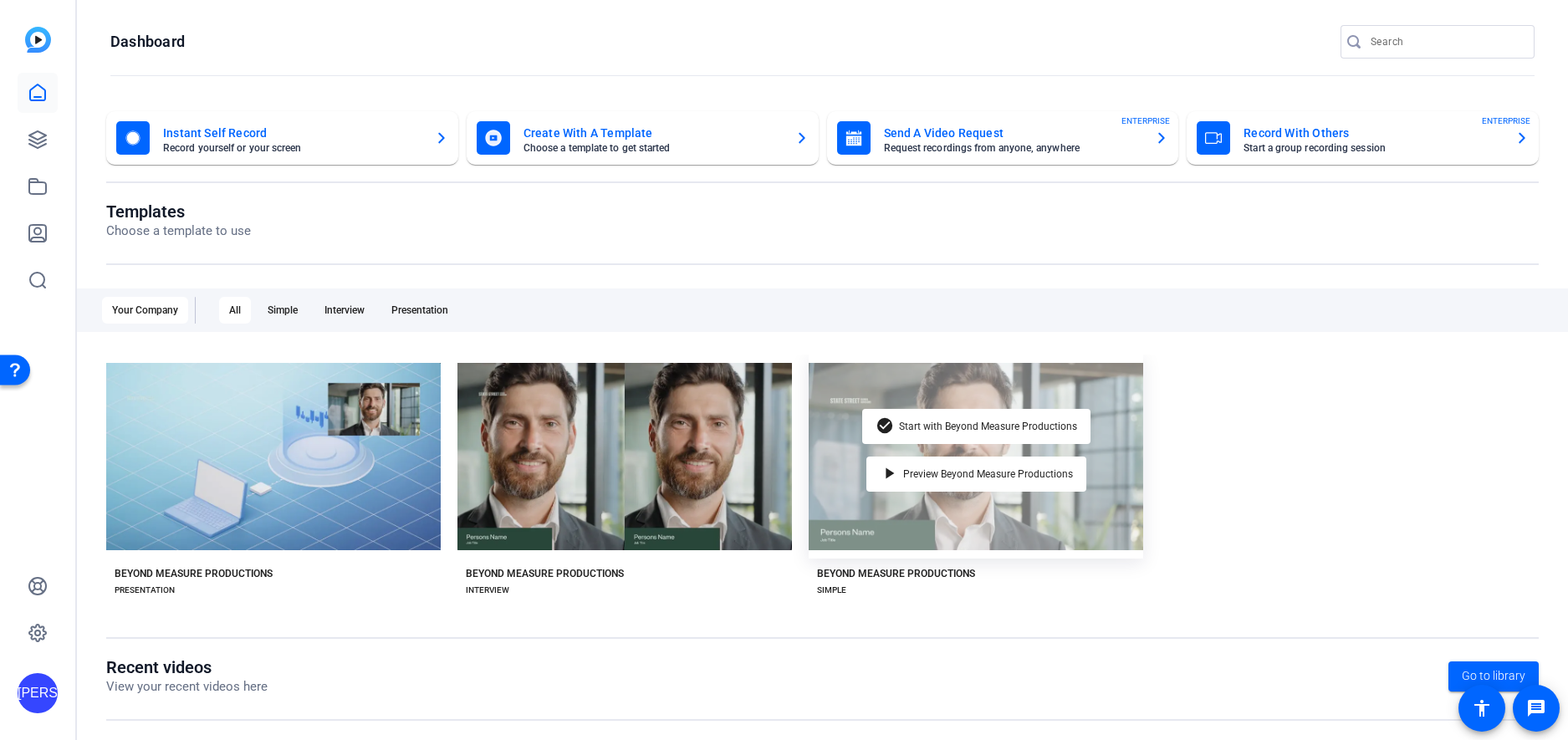
click at [941, 448] on div "check_circle Start with Beyond Measure Productions play_arrow Preview Beyond Me…" at bounding box center [975, 457] width 334 height 205
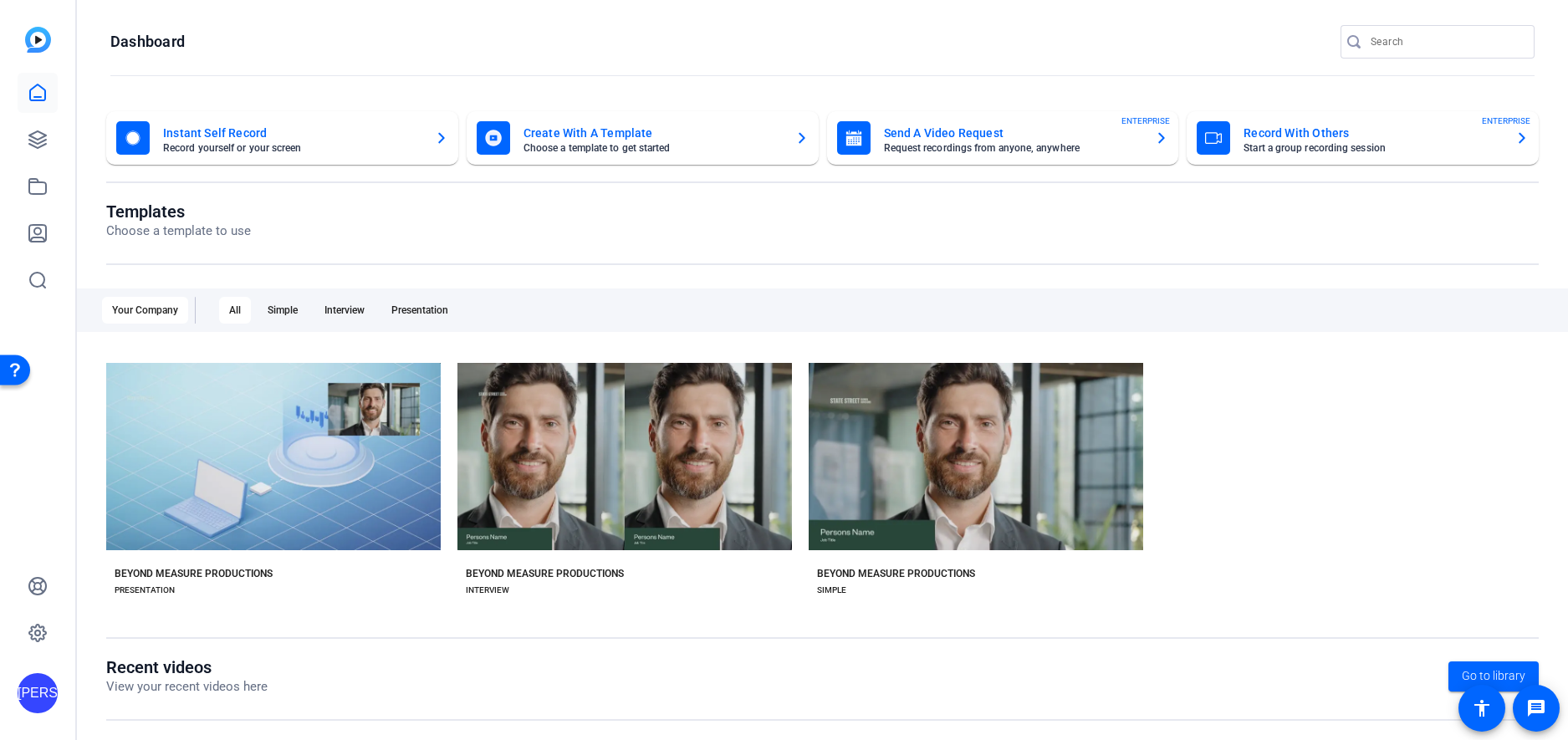
click at [1290, 445] on div "check_circle Start with Beyond Measure Productions play_arrow Preview Beyond Me…" at bounding box center [823, 485] width 1433 height 260
